Goal: Complete application form: Complete application form

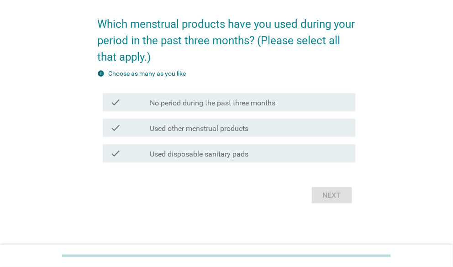
scroll to position [66, 0]
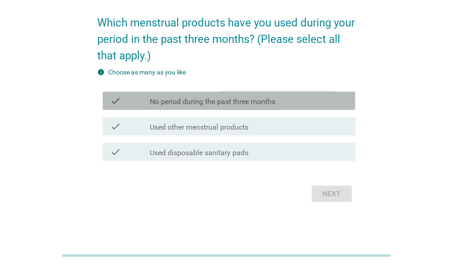
click at [223, 106] on label "No period during the past three months" at bounding box center [212, 101] width 125 height 9
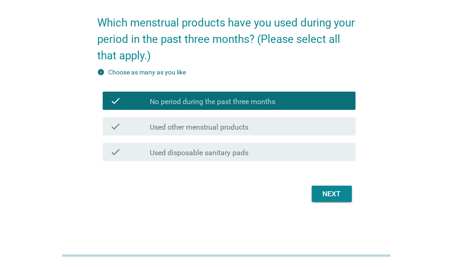
click at [224, 126] on label "Used other menstrual products" at bounding box center [199, 127] width 99 height 9
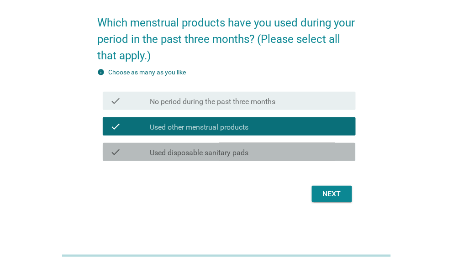
click at [226, 158] on div "check check_box_outline_blank Used disposable sanitary pads" at bounding box center [229, 152] width 252 height 18
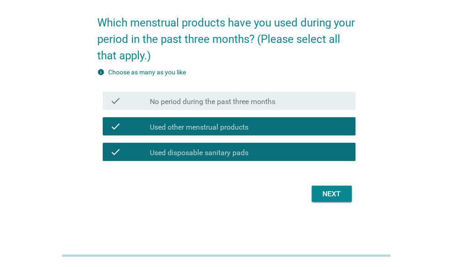
click at [221, 104] on label "No period during the past three months" at bounding box center [212, 101] width 125 height 9
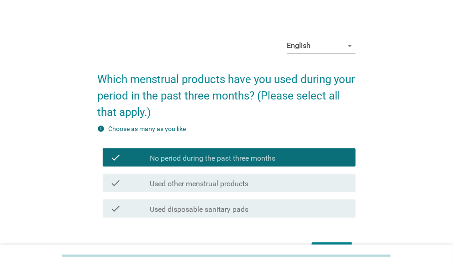
scroll to position [0, 0]
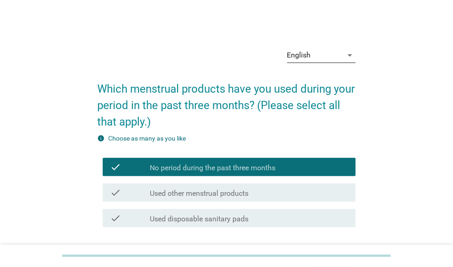
click at [344, 55] on icon "arrow_drop_down" at bounding box center [349, 55] width 11 height 11
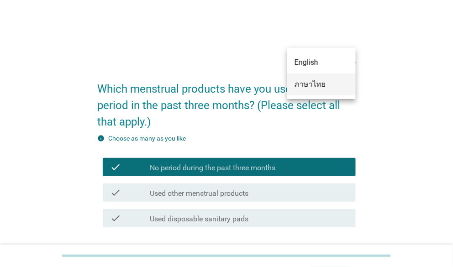
click at [315, 85] on div "ภาษาไทย" at bounding box center [321, 84] width 54 height 11
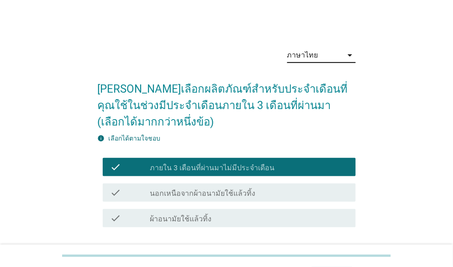
scroll to position [45, 0]
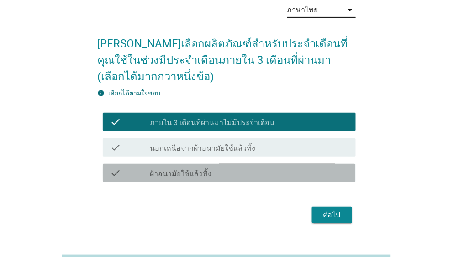
click at [238, 181] on div "check check_box_outline_blank ผ้าอนามัยใช้แล้วทิ้ง" at bounding box center [229, 173] width 252 height 18
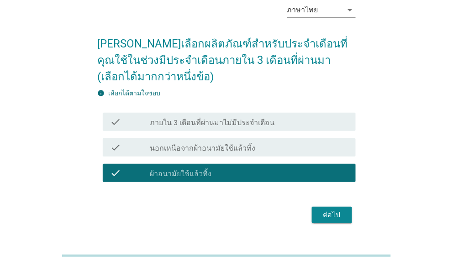
click at [348, 219] on button "ต่อไป" at bounding box center [332, 215] width 40 height 16
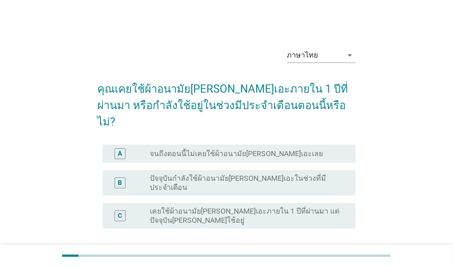
click at [238, 207] on label "เคยใช้ผ้าอนามัย[PERSON_NAME]เอะภายใน 1 ปีที่ผ่านมา แต่ปัจจุบัน[PERSON_NAME]ใช้อ…" at bounding box center [245, 216] width 191 height 18
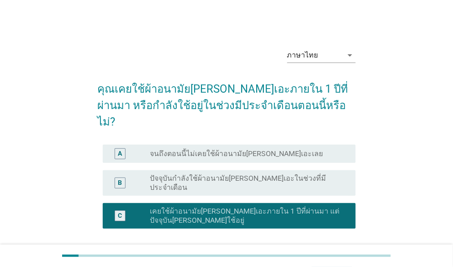
scroll to position [55, 0]
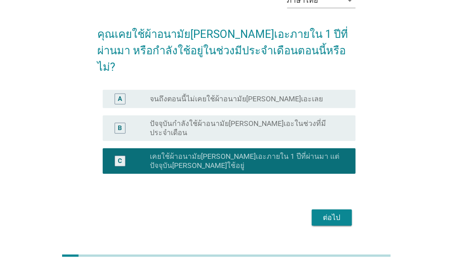
click at [330, 212] on div "ต่อไป" at bounding box center [332, 217] width 26 height 11
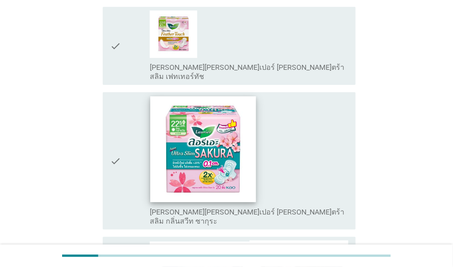
scroll to position [715, 0]
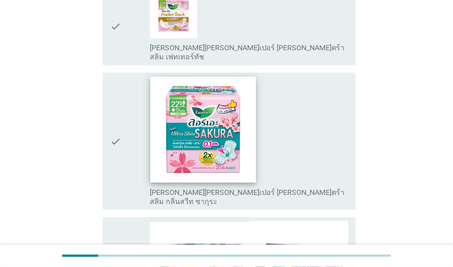
click at [154, 94] on img at bounding box center [203, 130] width 106 height 106
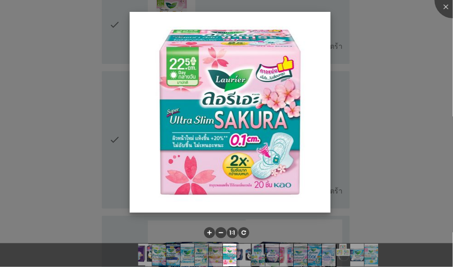
click at [280, 97] on img at bounding box center [230, 112] width 201 height 201
click at [201, 113] on img at bounding box center [230, 112] width 201 height 201
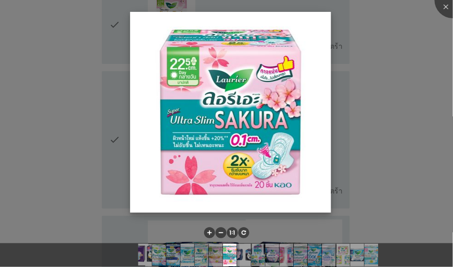
click at [308, 108] on img at bounding box center [230, 112] width 201 height 201
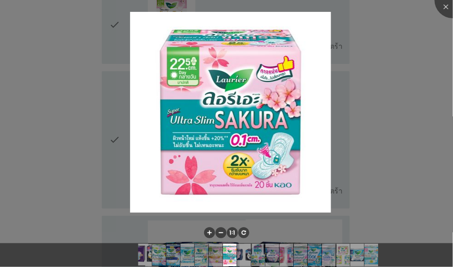
click at [422, 92] on div at bounding box center [226, 133] width 453 height 267
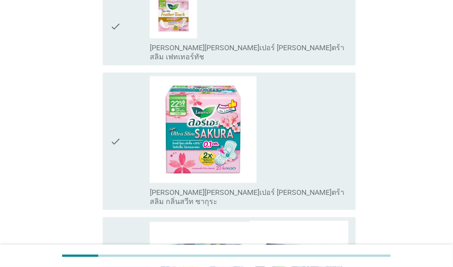
click at [117, 82] on icon "check" at bounding box center [115, 141] width 11 height 130
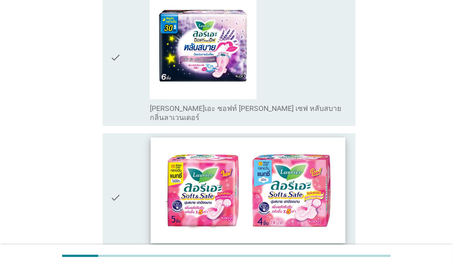
scroll to position [1263, 0]
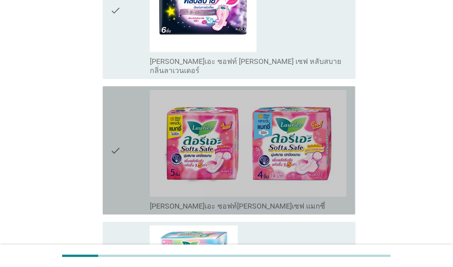
click at [114, 90] on icon "check" at bounding box center [115, 150] width 11 height 121
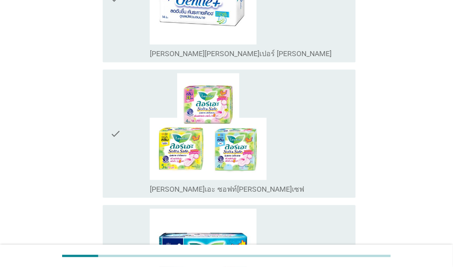
scroll to position [1810, 0]
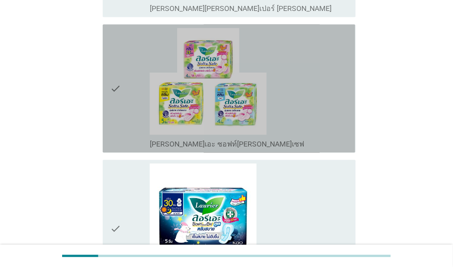
click at [121, 28] on div "check" at bounding box center [130, 88] width 40 height 121
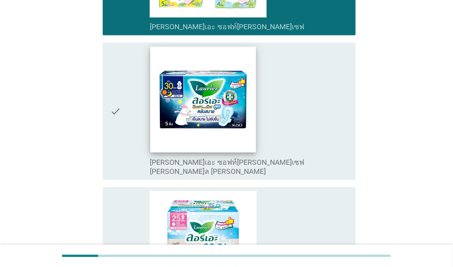
scroll to position [2017, 0]
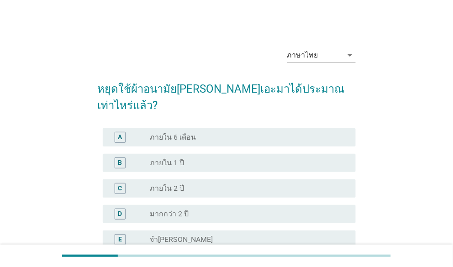
click at [246, 133] on div "radio_button_unchecked ภายใน 6 เดือน" at bounding box center [245, 137] width 191 height 9
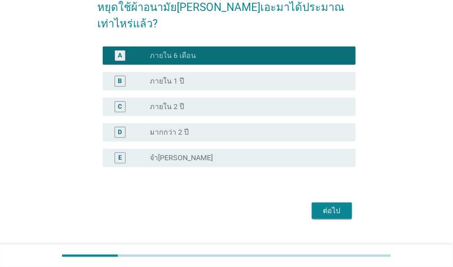
scroll to position [82, 0]
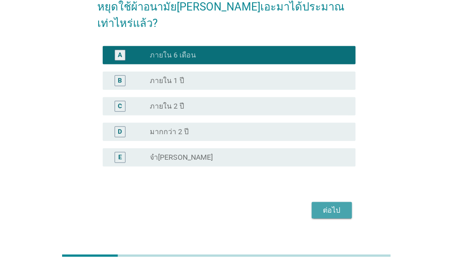
click at [336, 205] on div "ต่อไป" at bounding box center [332, 210] width 26 height 11
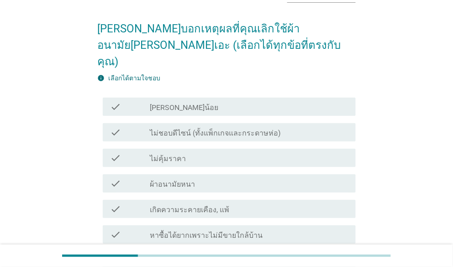
scroll to position [91, 0]
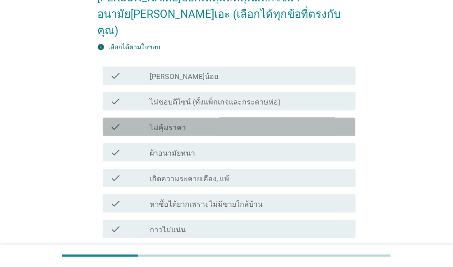
click at [206, 121] on div "check_box_outline_blank ไม่คุ้มราคา" at bounding box center [249, 126] width 198 height 11
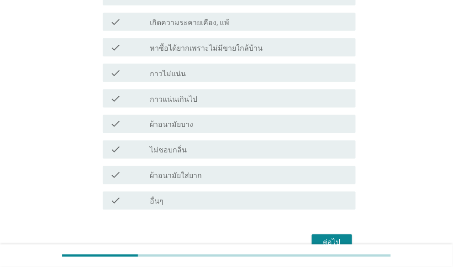
scroll to position [274, 0]
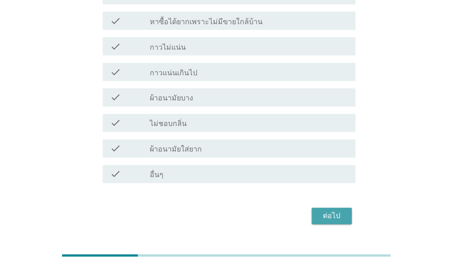
click at [326, 211] on div "ต่อไป" at bounding box center [332, 216] width 26 height 11
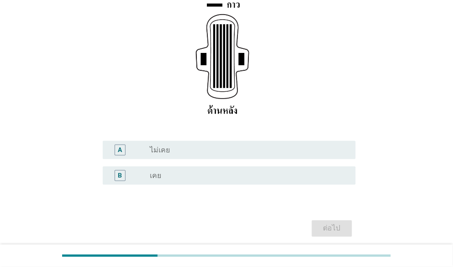
scroll to position [179, 0]
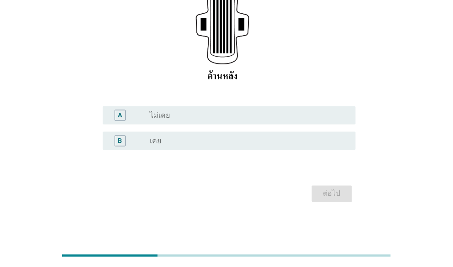
drag, startPoint x: 195, startPoint y: 139, endPoint x: 242, endPoint y: 141, distance: 47.5
click at [195, 139] on div "radio_button_unchecked เคย" at bounding box center [245, 140] width 191 height 9
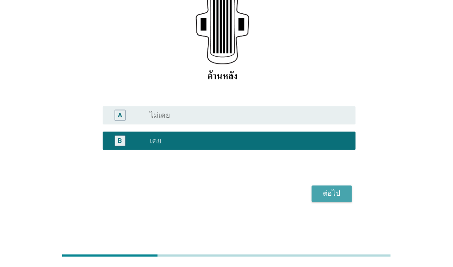
click at [347, 189] on button "ต่อไป" at bounding box center [332, 194] width 40 height 16
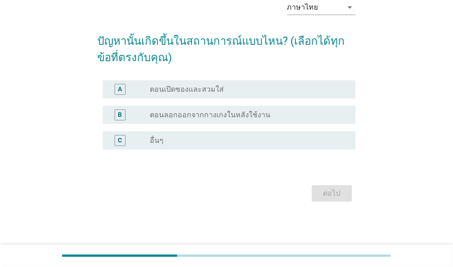
scroll to position [0, 0]
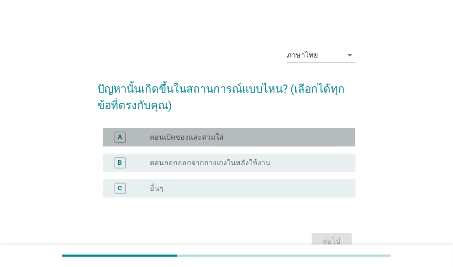
click at [255, 140] on div "radio_button_unchecked ตอนเปิดซองและสวมใส่" at bounding box center [245, 137] width 191 height 9
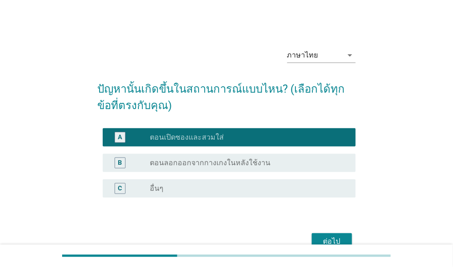
click at [334, 237] on div "ต่อไป" at bounding box center [332, 241] width 26 height 11
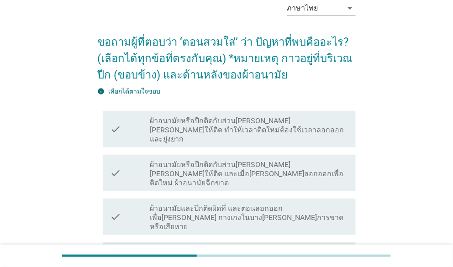
scroll to position [91, 0]
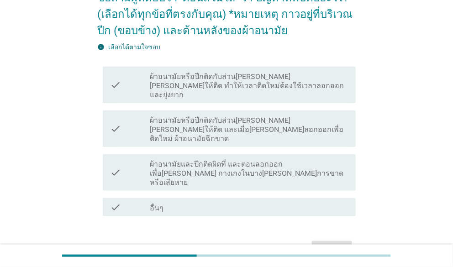
click at [273, 116] on label "ผ้าอนามัยหรือปีกติดกับส่วน[PERSON_NAME][PERSON_NAME]ให้ติด และเมื่อ[PERSON_NAME…" at bounding box center [249, 129] width 198 height 27
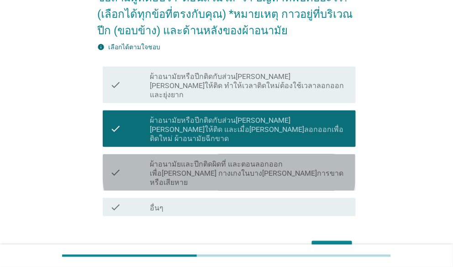
click at [263, 160] on label "ผ้าอนามัยและปีกติดผิดที่ และตอนลอกออกเพื่อ[PERSON_NAME] กางเกงในบาง[PERSON_NAME…" at bounding box center [249, 173] width 198 height 27
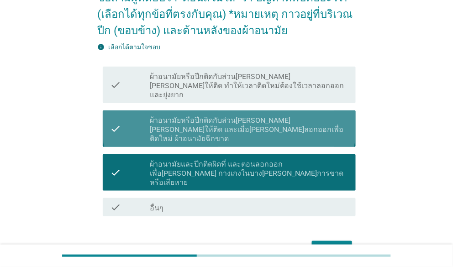
click at [273, 123] on label "ผ้าอนามัยหรือปีกติดกับส่วน[PERSON_NAME][PERSON_NAME]ให้ติด และเมื่อ[PERSON_NAME…" at bounding box center [249, 129] width 198 height 27
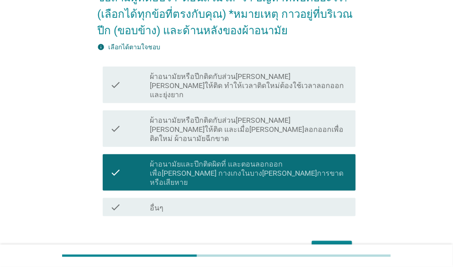
click at [317, 241] on button "ต่อไป" at bounding box center [332, 249] width 40 height 16
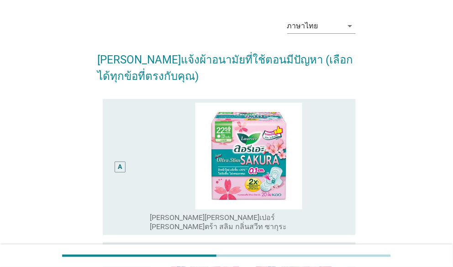
scroll to position [0, 0]
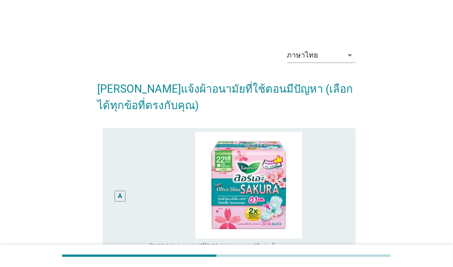
drag, startPoint x: 418, startPoint y: 115, endPoint x: 391, endPoint y: 125, distance: 29.4
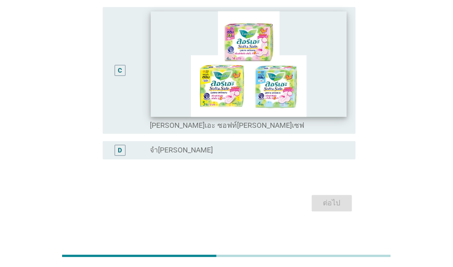
click at [281, 103] on img at bounding box center [249, 64] width 196 height 106
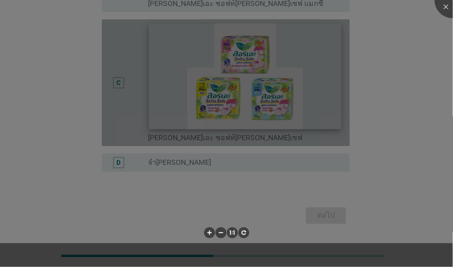
scroll to position [375, 0]
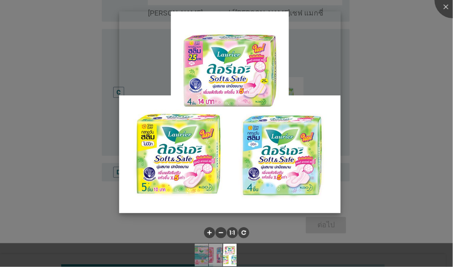
click at [302, 105] on img at bounding box center [229, 112] width 221 height 202
click at [225, 181] on img at bounding box center [229, 112] width 221 height 202
click at [139, 72] on img at bounding box center [229, 112] width 221 height 202
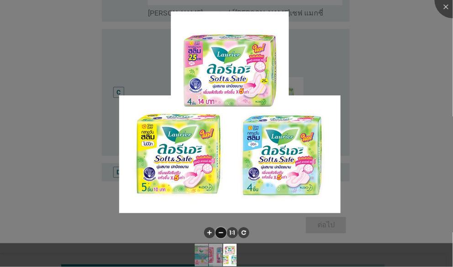
click at [222, 234] on li at bounding box center [220, 232] width 11 height 11
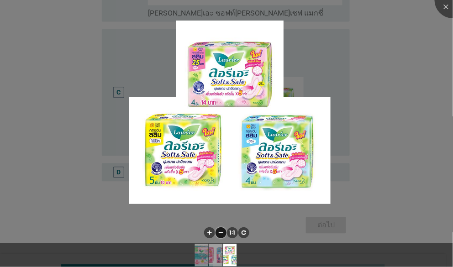
click at [119, 82] on div at bounding box center [226, 133] width 453 height 267
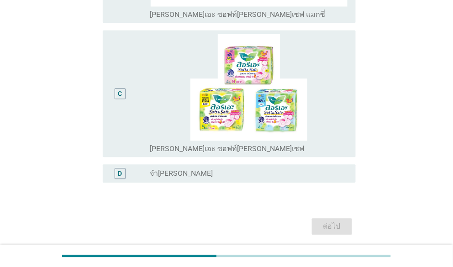
click at [120, 89] on div "C" at bounding box center [120, 94] width 4 height 10
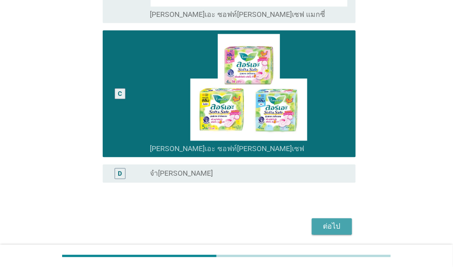
click at [332, 221] on div "ต่อไป" at bounding box center [332, 226] width 26 height 11
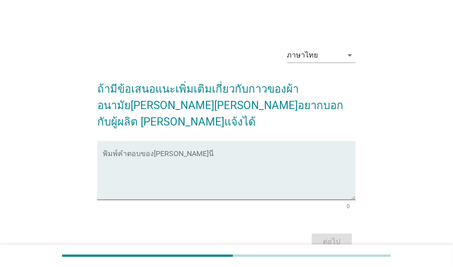
click at [407, 90] on div "ภาษาไทย arrow_drop_down ถ้ามีข้อเสนอแนะเพิ่มเติมเกี่ยวกับกาวของผ้าอนามัย[PERSON…" at bounding box center [226, 146] width 409 height 227
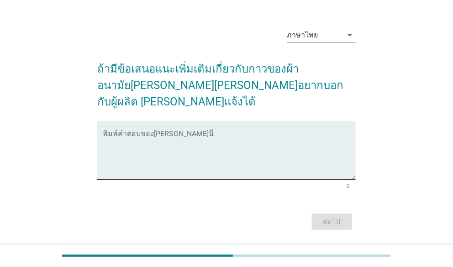
scroll to position [31, 0]
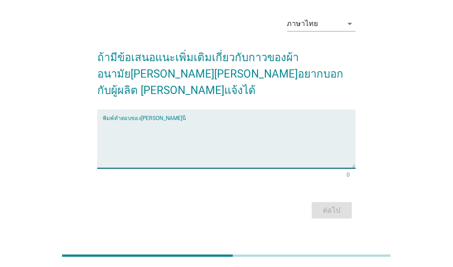
click at [297, 120] on textarea "พิมพ์คำตอบของคุณ ที่นี่" at bounding box center [229, 144] width 252 height 48
type textarea "ไ"
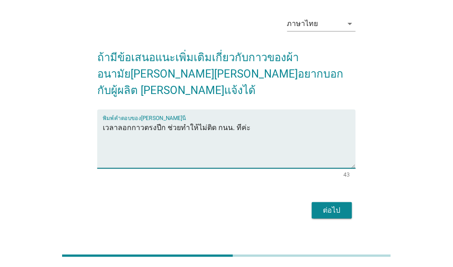
type textarea "เวลาลอกกาวตรงปีก ช่วยทำให้ไม่ติด กนน. ทีค่ะ"
drag, startPoint x: 324, startPoint y: 181, endPoint x: 328, endPoint y: 189, distance: 8.4
click at [328, 189] on form "ถ้ามีข้อเสนอแนะเพิ่มเติมเกี่ยวกับกาวของผ้าอนามัย[PERSON_NAME][PERSON_NAME]อยากบ…" at bounding box center [226, 130] width 258 height 181
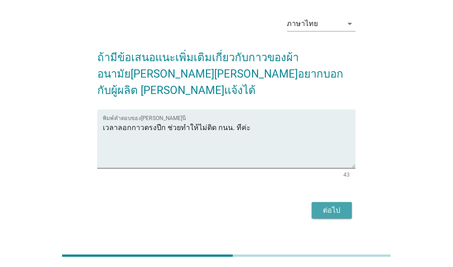
click at [328, 205] on div "ต่อไป" at bounding box center [332, 210] width 26 height 11
